Goal: Check status: Check status

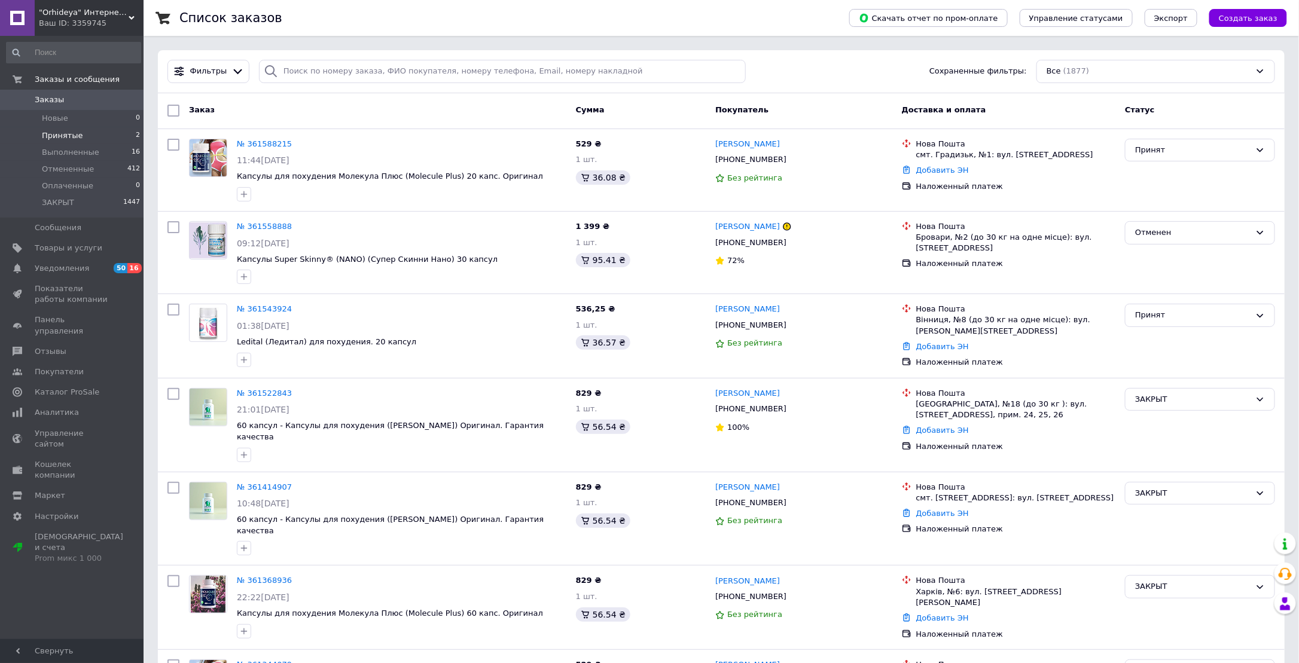
click at [53, 138] on span "Принятые" at bounding box center [62, 135] width 41 height 11
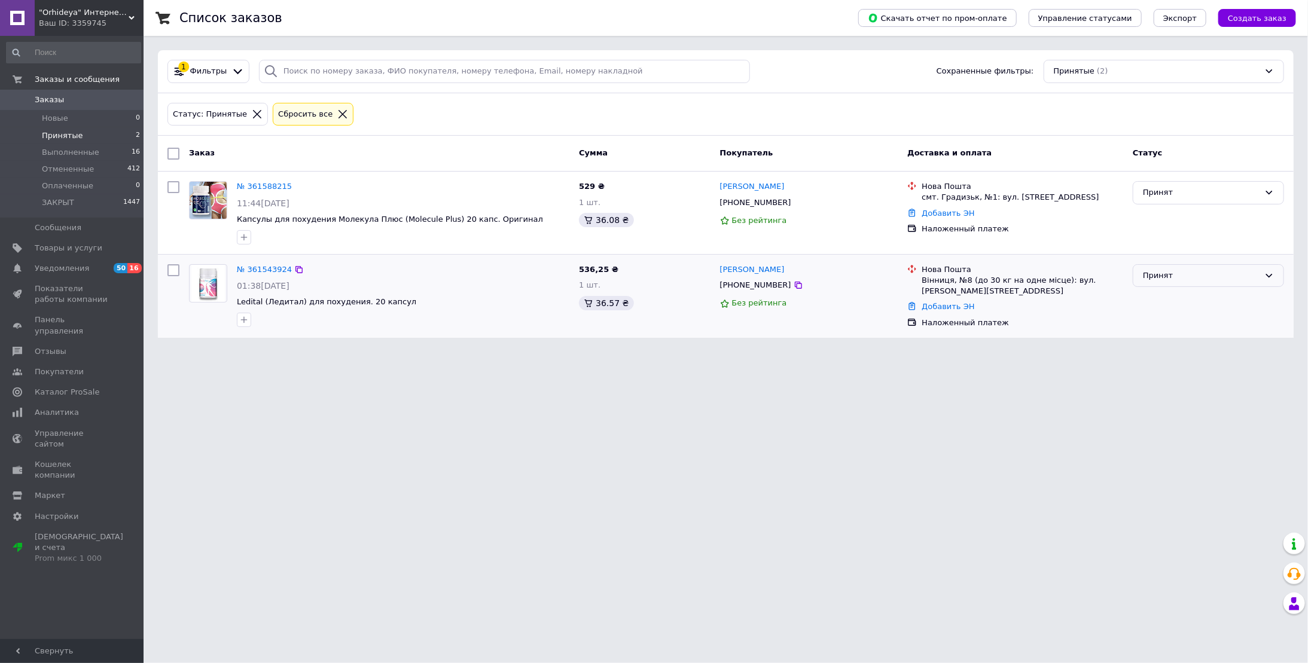
click at [1195, 279] on div "Принят" at bounding box center [1201, 276] width 117 height 13
click at [1158, 358] on li "ЗАКРЫТ" at bounding box center [1209, 366] width 150 height 22
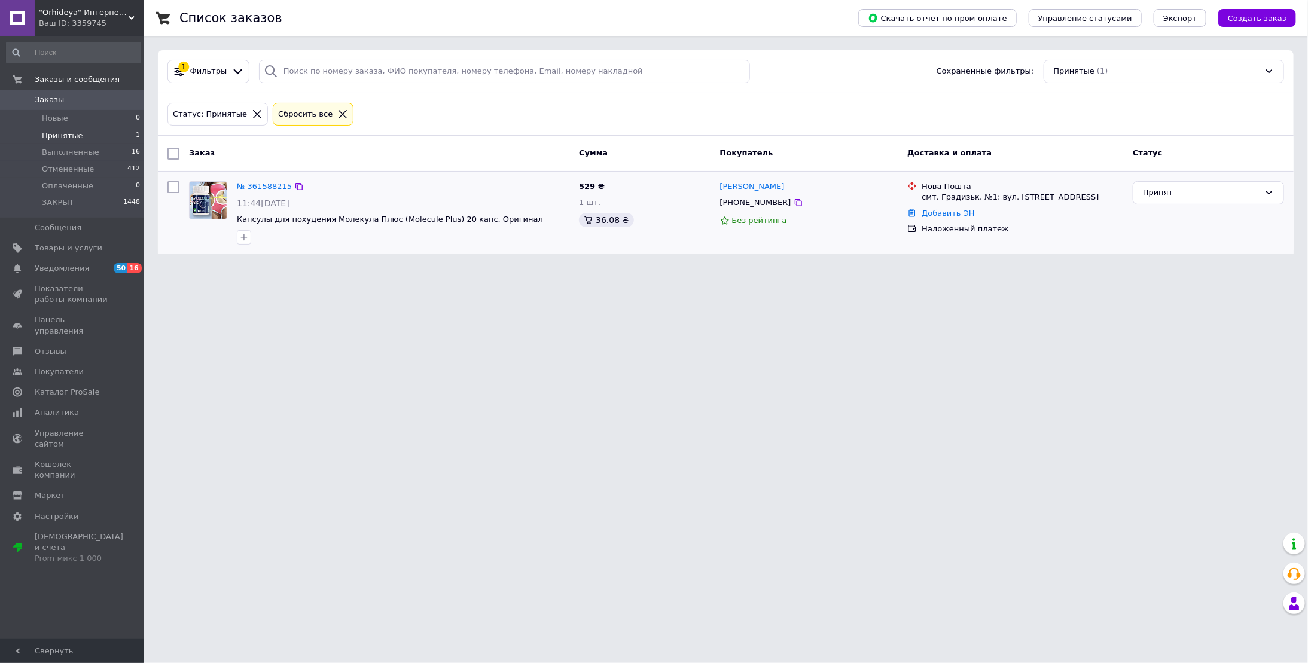
click at [256, 191] on div "№ 361588215" at bounding box center [264, 187] width 57 height 14
click at [254, 187] on link "№ 361588215" at bounding box center [264, 186] width 55 height 9
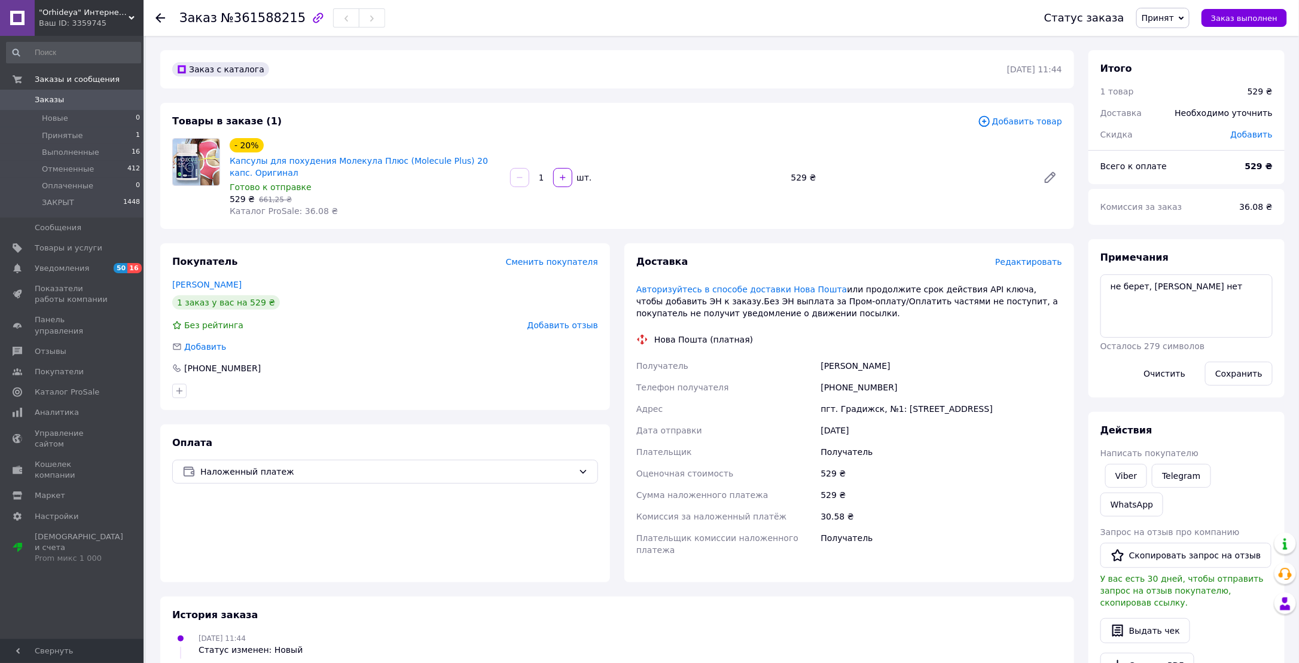
click at [239, 528] on div "Оплата Наложенный платеж" at bounding box center [385, 504] width 450 height 158
